Goal: Task Accomplishment & Management: Complete application form

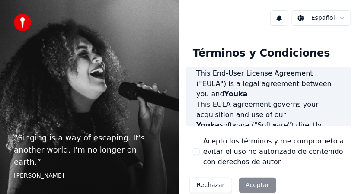
scroll to position [30, 0]
click at [255, 183] on div "Rechazar Aceptar" at bounding box center [233, 185] width 94 height 22
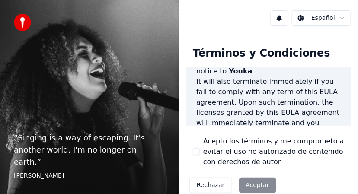
scroll to position [1051, 0]
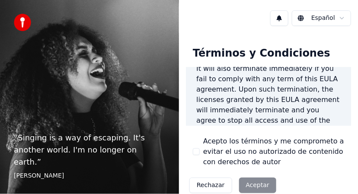
click at [252, 186] on div "Rechazar Aceptar" at bounding box center [233, 185] width 94 height 22
click at [246, 184] on div "Rechazar Aceptar" at bounding box center [233, 185] width 94 height 22
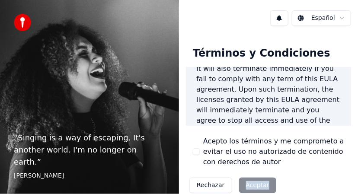
click at [342, 16] on html "“ Singing is a way of escaping. It's another world. I'm no longer on earth. ” E…" at bounding box center [179, 97] width 358 height 194
click at [242, 187] on div "Rechazar Aceptar" at bounding box center [233, 185] width 94 height 22
drag, startPoint x: 242, startPoint y: 187, endPoint x: 257, endPoint y: 184, distance: 15.3
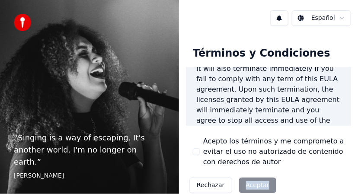
click at [257, 184] on div "Rechazar Aceptar" at bounding box center [233, 185] width 94 height 22
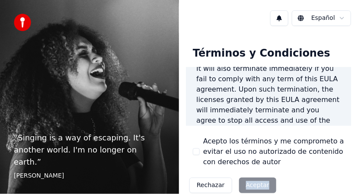
click at [24, 22] on img at bounding box center [22, 22] width 17 height 17
click at [133, 96] on div "“ Singing is a way of escaping. It's another world. I'm no longer on earth. ” E…" at bounding box center [89, 97] width 179 height 194
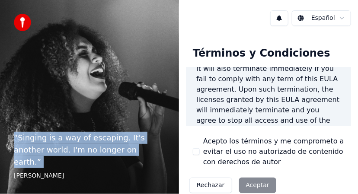
click at [133, 96] on div "“ Singing is a way of escaping. It's another world. I'm no longer on earth. ” E…" at bounding box center [89, 97] width 179 height 194
drag, startPoint x: 133, startPoint y: 96, endPoint x: 81, endPoint y: 163, distance: 85.0
click at [81, 163] on div "“ Singing is a way of escaping. It's another world. I'm no longer on earth. ” E…" at bounding box center [89, 97] width 179 height 194
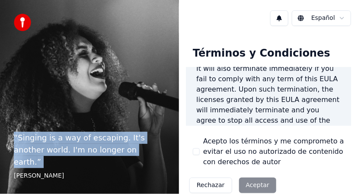
click at [89, 152] on p "“ Singing is a way of escaping. It's another world. I'm no longer on earth. ”" at bounding box center [89, 150] width 151 height 36
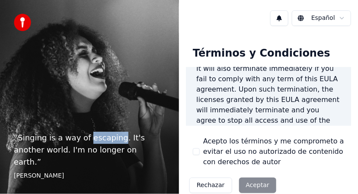
click at [89, 152] on p "“ Singing is a way of escaping. It's another world. I'm no longer on earth. ”" at bounding box center [89, 150] width 151 height 36
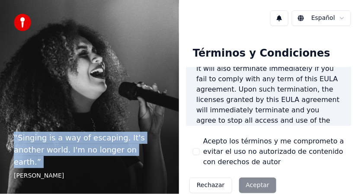
click at [89, 152] on p "“ Singing is a way of escaping. It's another world. I'm no longer on earth. ”" at bounding box center [89, 150] width 151 height 36
click at [153, 167] on p "“ Singing is a way of escaping. It's another world. I'm no longer on earth. ”" at bounding box center [89, 150] width 151 height 36
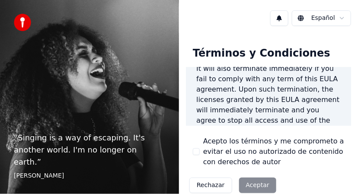
click at [153, 167] on p "“ Singing is a way of escaping. It's another world. I'm no longer on earth. ”" at bounding box center [89, 150] width 151 height 36
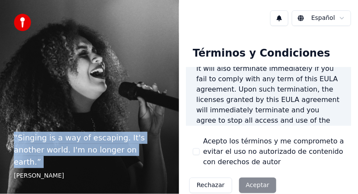
click at [153, 167] on p "“ Singing is a way of escaping. It's another world. I'm no longer on earth. ”" at bounding box center [89, 150] width 151 height 36
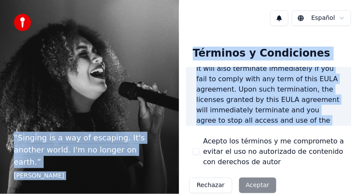
drag, startPoint x: 153, startPoint y: 167, endPoint x: 254, endPoint y: 111, distance: 115.9
click at [254, 111] on div "“ Singing is a way of escaping. It's another world. I'm no longer on earth. ” E…" at bounding box center [179, 97] width 358 height 194
click at [205, 187] on button "Rechazar" at bounding box center [210, 186] width 43 height 16
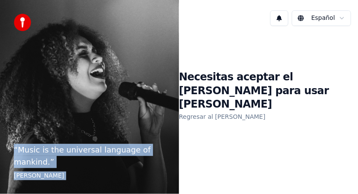
click at [189, 110] on link "Regresar al EULA" at bounding box center [222, 117] width 86 height 14
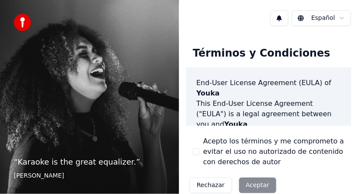
click at [248, 184] on div "Rechazar Aceptar" at bounding box center [233, 185] width 94 height 22
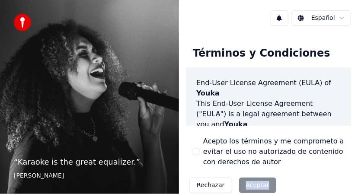
click at [248, 184] on div "Rechazar Aceptar" at bounding box center [233, 185] width 94 height 22
click at [186, 173] on div "Términos y Condiciones End-User License Agreement (EULA) of Youka This End-User…" at bounding box center [268, 118] width 165 height 157
click at [246, 184] on div "Rechazar Aceptar" at bounding box center [233, 185] width 94 height 22
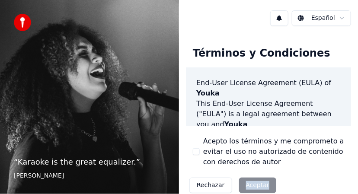
click at [246, 184] on div "Rechazar Aceptar" at bounding box center [233, 185] width 94 height 22
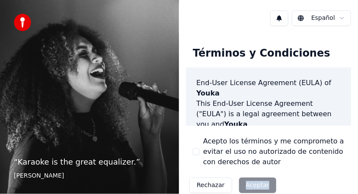
click at [246, 184] on div "Rechazar Aceptar" at bounding box center [233, 185] width 94 height 22
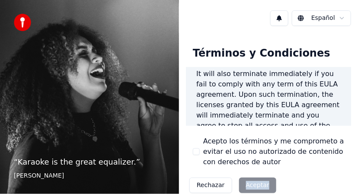
scroll to position [1051, 0]
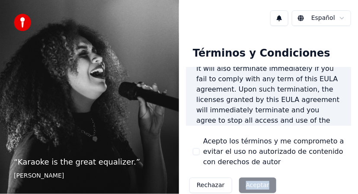
click at [251, 183] on div "Rechazar Aceptar" at bounding box center [233, 185] width 94 height 22
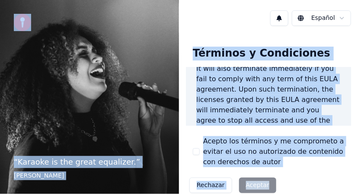
drag, startPoint x: 251, startPoint y: 183, endPoint x: 24, endPoint y: 19, distance: 280.3
click at [24, 19] on div "“ Karaoke is the great equalizer. ” Aisha Tyler Español Términos y Condiciones …" at bounding box center [179, 97] width 358 height 194
click at [24, 19] on img at bounding box center [22, 22] width 17 height 17
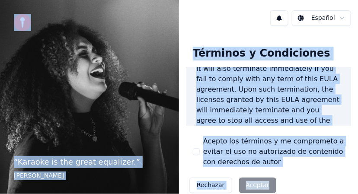
click at [24, 19] on img at bounding box center [22, 22] width 17 height 17
drag, startPoint x: 24, startPoint y: 19, endPoint x: 194, endPoint y: 161, distance: 222.1
click at [194, 161] on div "“ Karaoke is the great equalizer. ” Aisha Tyler Español Términos y Condiciones …" at bounding box center [179, 97] width 358 height 194
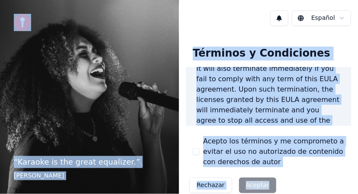
click at [246, 185] on div "Rechazar Aceptar" at bounding box center [233, 185] width 94 height 22
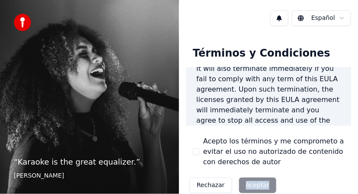
click at [246, 185] on div "Rechazar Aceptar" at bounding box center [233, 185] width 94 height 22
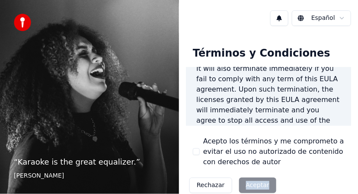
click at [246, 185] on div "Rechazar Aceptar" at bounding box center [233, 185] width 94 height 22
click at [246, 184] on div "Rechazar Aceptar" at bounding box center [233, 185] width 94 height 22
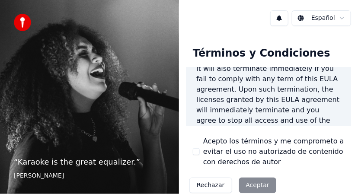
click at [248, 182] on div "Rechazar Aceptar" at bounding box center [233, 185] width 94 height 22
click at [249, 183] on div "Rechazar Aceptar" at bounding box center [233, 185] width 94 height 22
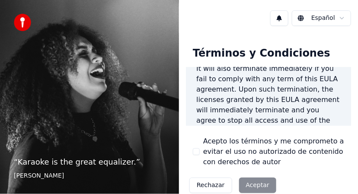
click at [249, 183] on div "Rechazar Aceptar" at bounding box center [233, 185] width 94 height 22
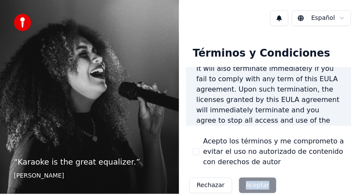
click at [249, 183] on div "Rechazar Aceptar" at bounding box center [233, 185] width 94 height 22
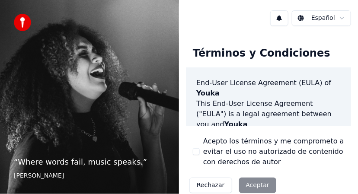
click at [252, 186] on div "Rechazar Aceptar" at bounding box center [233, 185] width 94 height 22
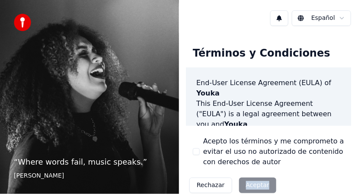
click at [252, 186] on div "Rechazar Aceptar" at bounding box center [233, 185] width 94 height 22
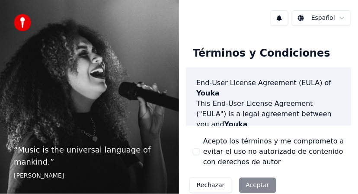
click at [251, 184] on div "Rechazar Aceptar" at bounding box center [233, 185] width 94 height 22
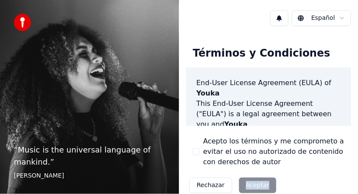
click at [251, 184] on div "Rechazar Aceptar" at bounding box center [233, 185] width 94 height 22
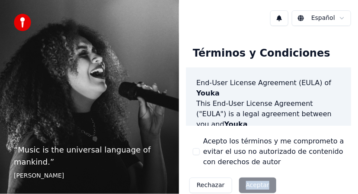
click at [251, 184] on div "Rechazar Aceptar" at bounding box center [233, 185] width 94 height 22
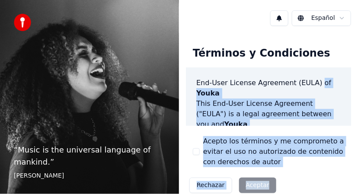
drag, startPoint x: 251, startPoint y: 184, endPoint x: 346, endPoint y: 62, distance: 154.9
click at [346, 62] on div "Términos y Condiciones End-User License Agreement (EULA) of Youka This End-User…" at bounding box center [268, 118] width 165 height 157
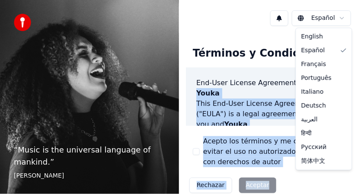
click at [303, 19] on html "“ Music is the universal language of mankind. ” Henry Wadsworth Longfellow Espa…" at bounding box center [179, 97] width 358 height 194
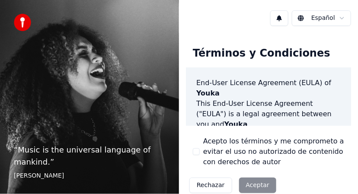
click at [303, 19] on html "“ Music is the universal language of mankind. ” Henry Wadsworth Longfellow Espa…" at bounding box center [179, 97] width 358 height 194
click at [249, 184] on div "Rechazar Aceptar" at bounding box center [233, 185] width 94 height 22
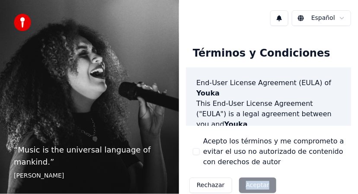
click at [249, 184] on div "Rechazar Aceptar" at bounding box center [233, 185] width 94 height 22
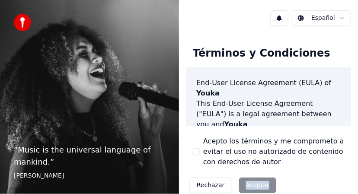
click at [249, 184] on div "Rechazar Aceptar" at bounding box center [233, 185] width 94 height 22
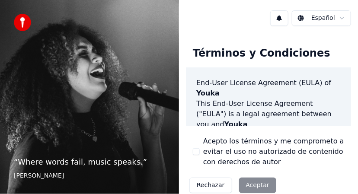
click at [248, 184] on div "Rechazar Aceptar" at bounding box center [233, 185] width 94 height 22
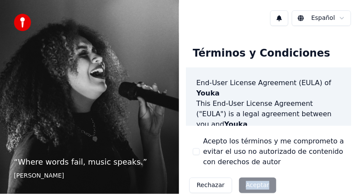
click at [248, 184] on div "Rechazar Aceptar" at bounding box center [233, 185] width 94 height 22
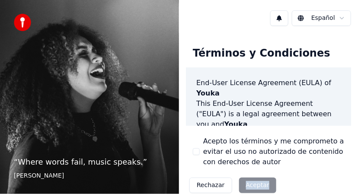
click at [248, 184] on div "Rechazar Aceptar" at bounding box center [233, 185] width 94 height 22
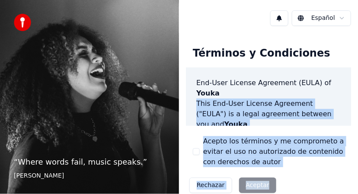
drag, startPoint x: 248, startPoint y: 184, endPoint x: 355, endPoint y: 76, distance: 152.4
click at [355, 76] on div "Términos y Condiciones End-User License Agreement (EULA) of Youka This End-User…" at bounding box center [268, 118] width 179 height 171
